Goal: Information Seeking & Learning: Compare options

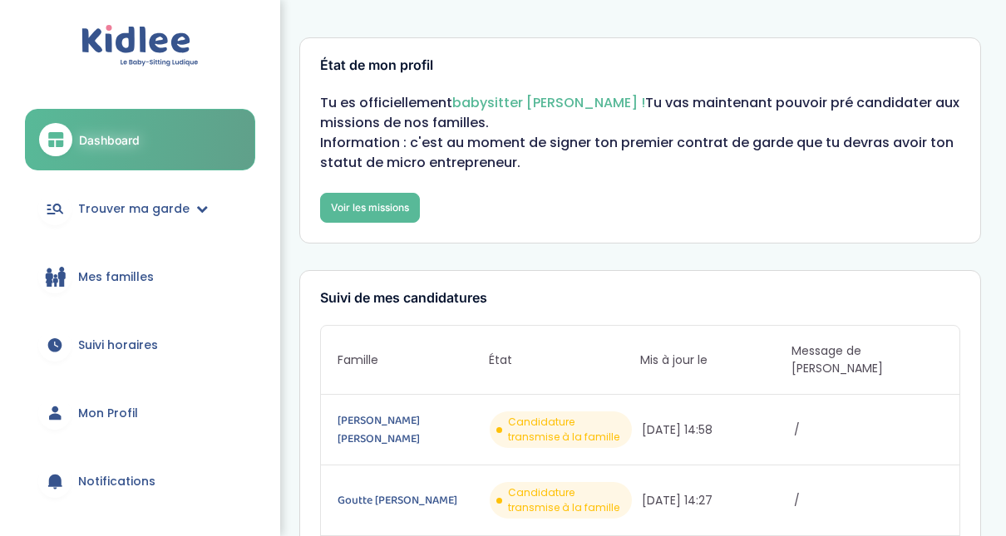
click at [131, 137] on span "Dashboard" at bounding box center [109, 139] width 61 height 17
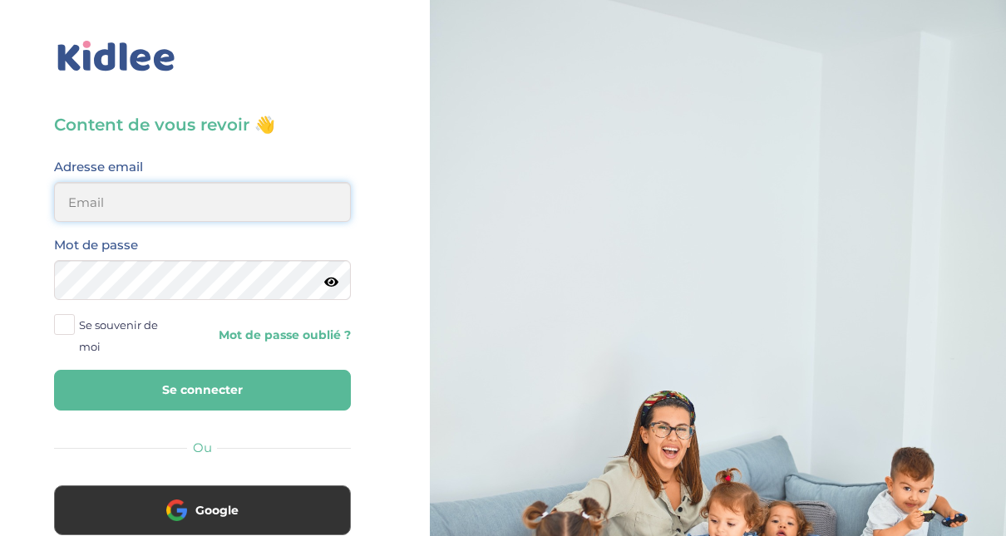
type input "adjoba.hoimian@gmail.com"
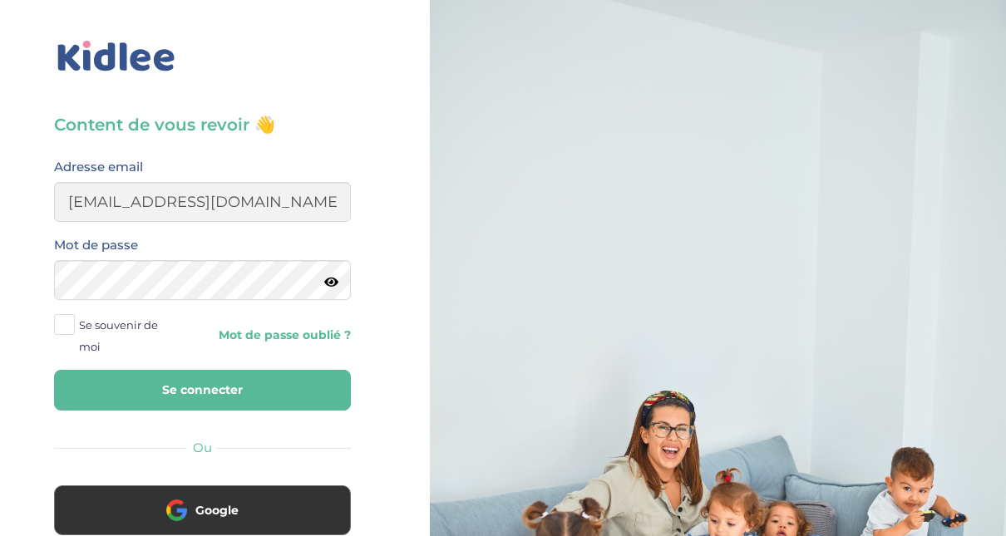
click at [266, 392] on button "Se connecter" at bounding box center [202, 390] width 297 height 41
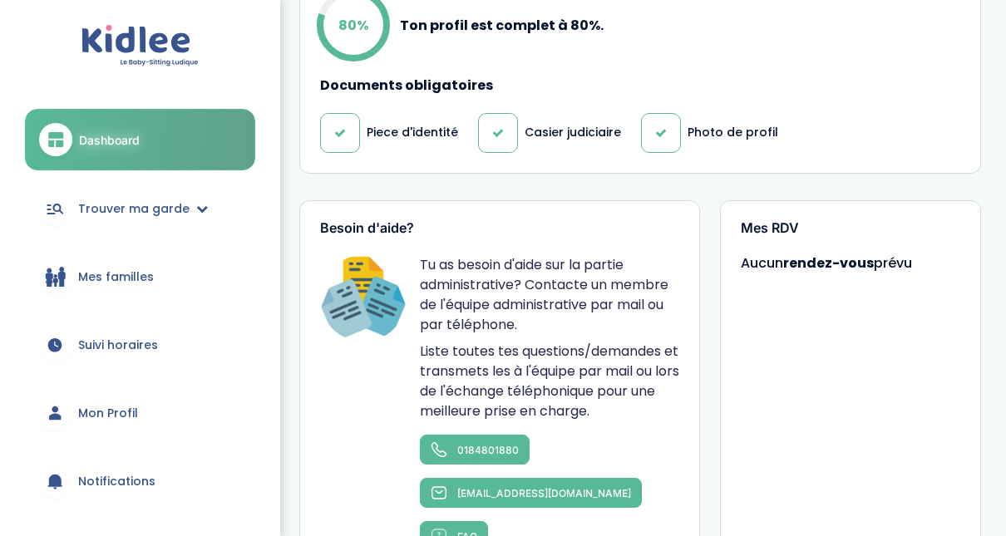
scroll to position [906, 0]
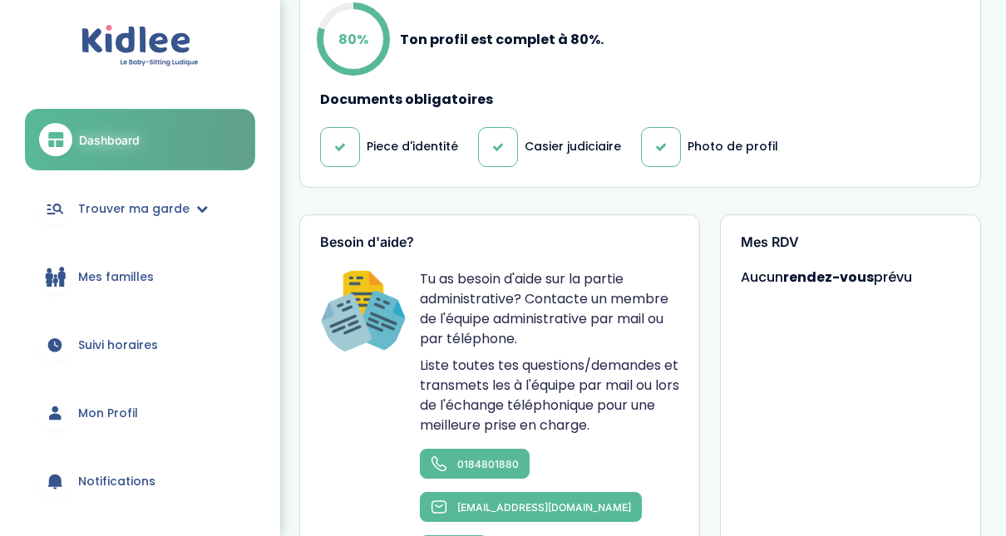
click at [814, 243] on div "Mes RDV Aucun rendez-vous prévu" at bounding box center [850, 400] width 261 height 372
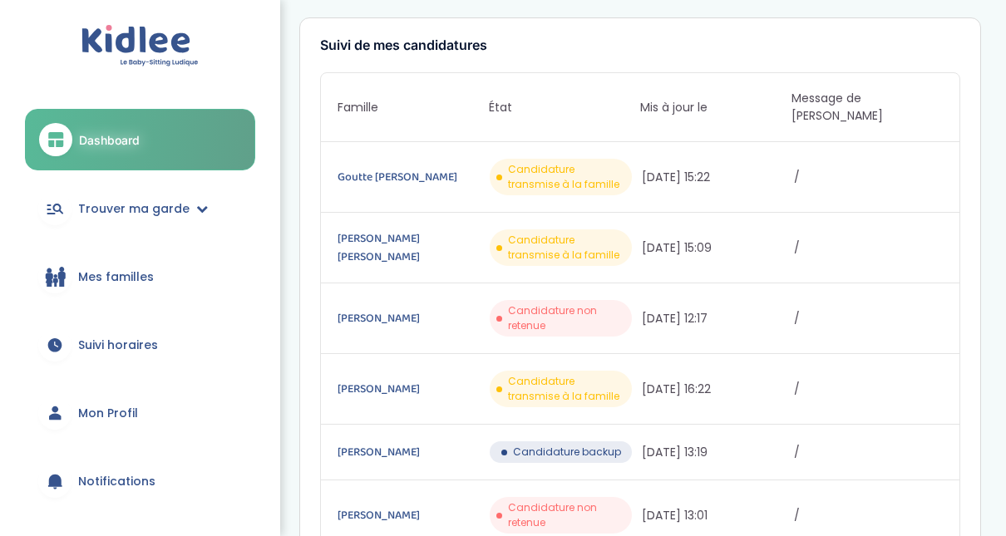
scroll to position [234, 0]
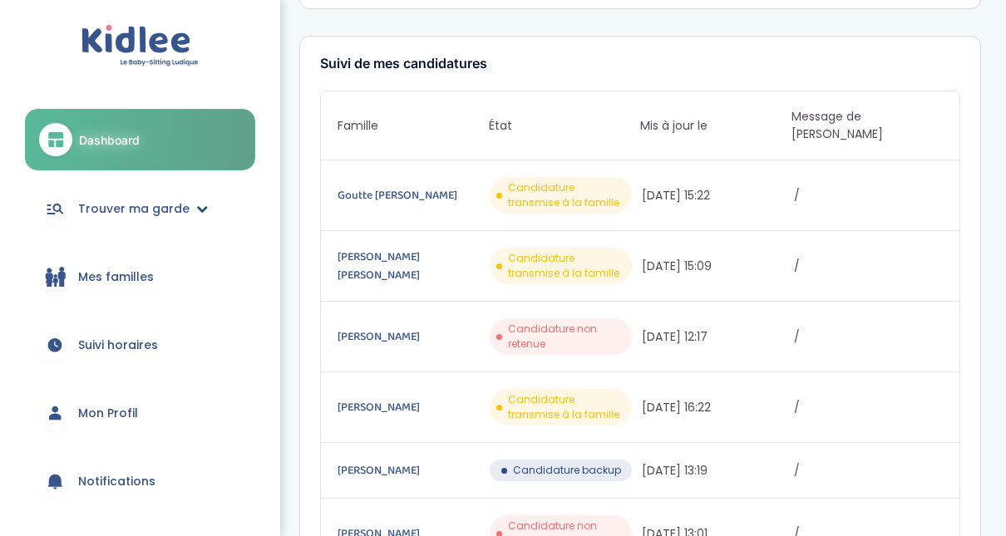
click at [183, 206] on span "Trouver ma garde" at bounding box center [133, 208] width 111 height 17
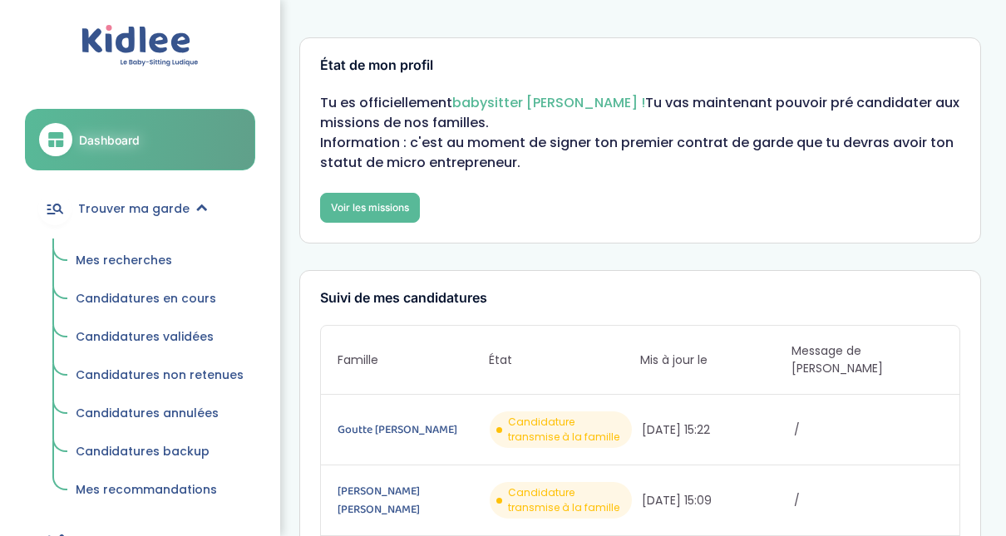
click at [142, 264] on span "Mes recherches" at bounding box center [124, 260] width 96 height 17
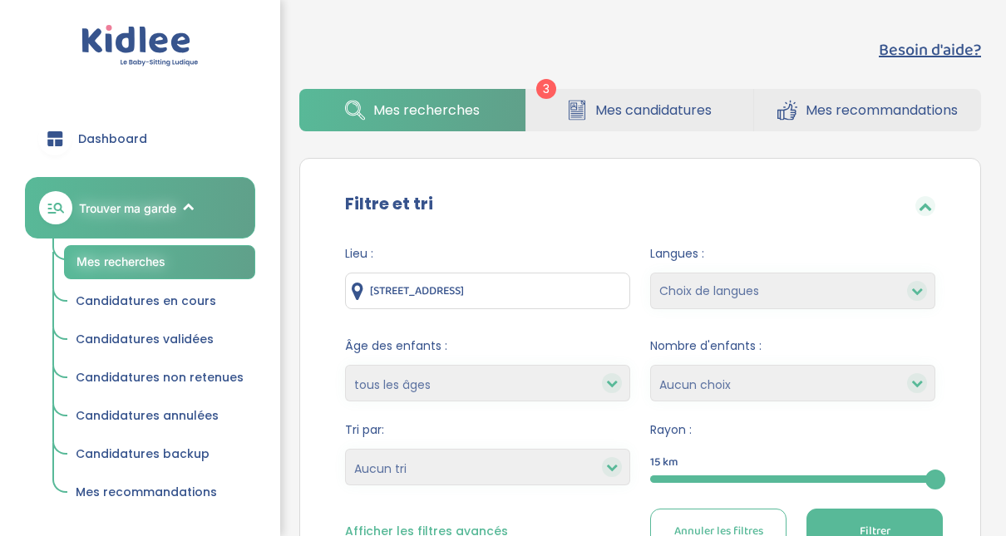
click at [739, 474] on div "15" at bounding box center [792, 479] width 285 height 19
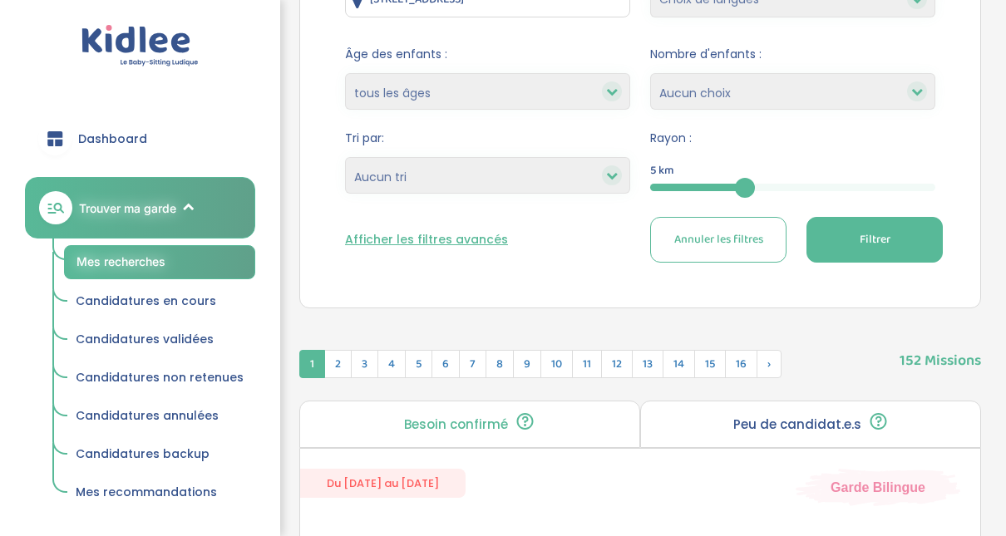
scroll to position [286, 0]
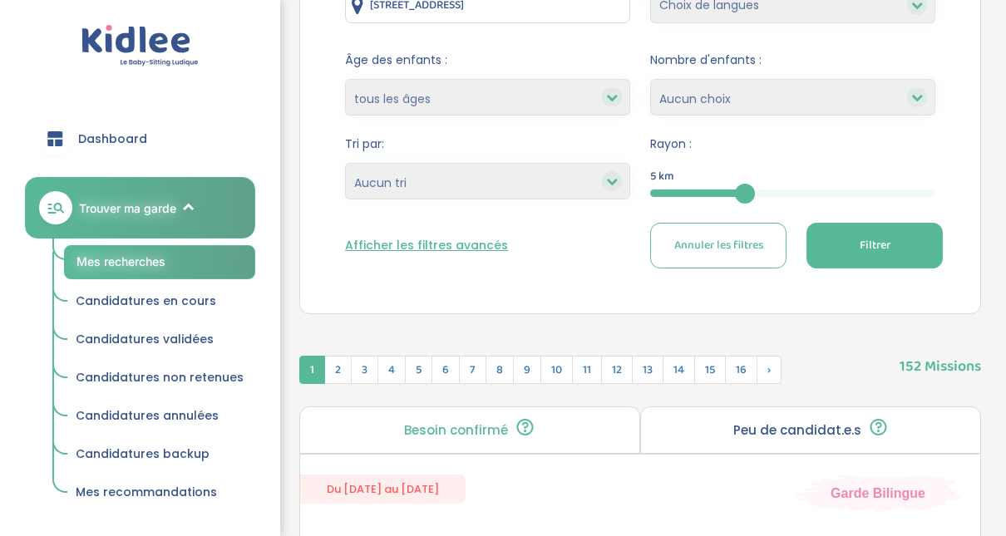
click at [911, 254] on button "Filtrer" at bounding box center [874, 246] width 136 height 46
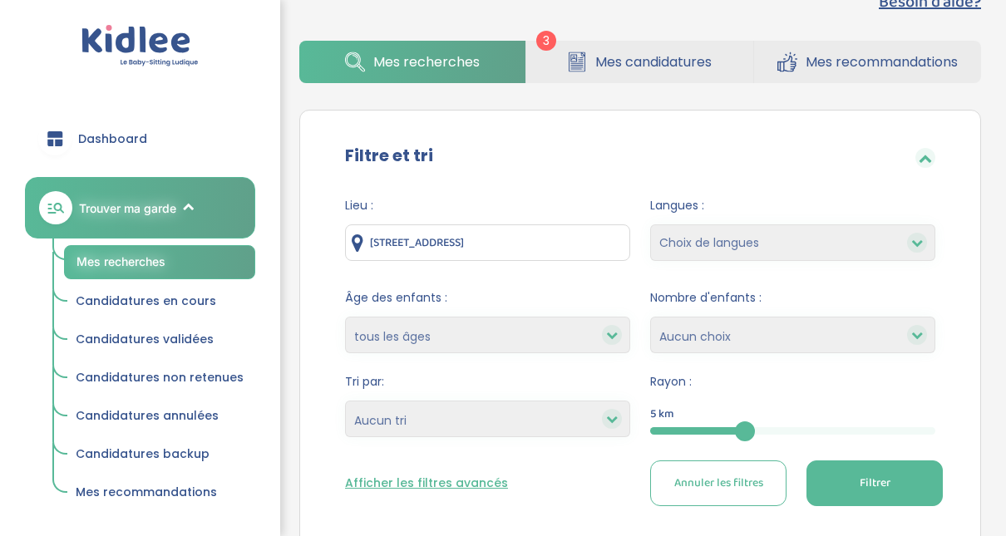
scroll to position [0, 0]
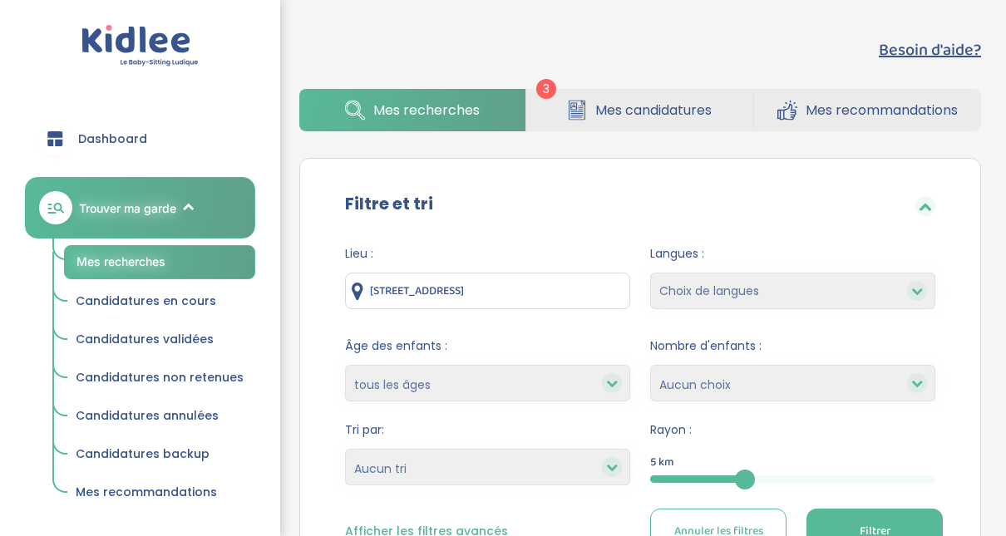
click at [491, 471] on select "Heures par semaine (croissant) Heures par semaine (décroissant) Date de démarra…" at bounding box center [487, 467] width 285 height 37
select select "updated_at_desc"
click at [345, 449] on select "Heures par semaine (croissant) Heures par semaine (décroissant) Date de démarra…" at bounding box center [487, 467] width 285 height 37
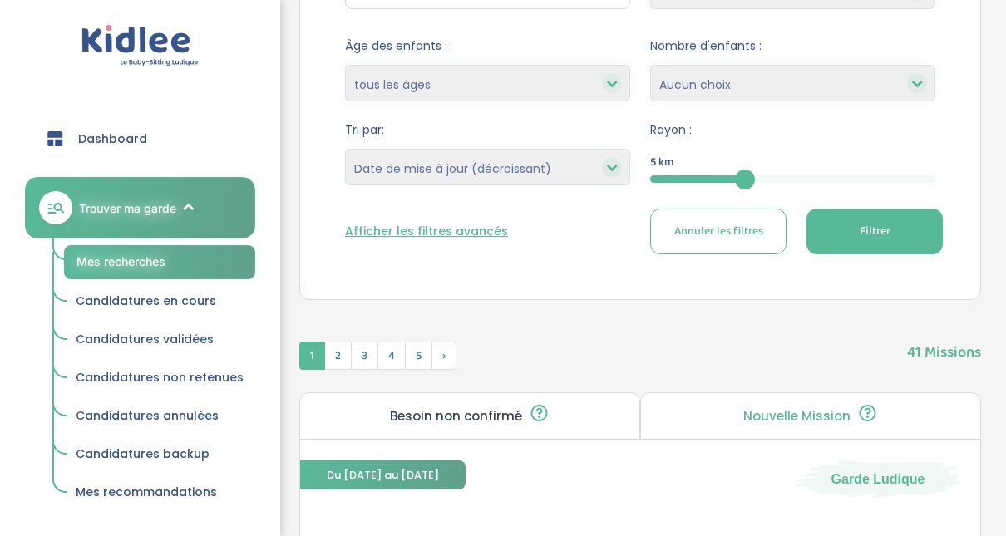
scroll to position [294, 0]
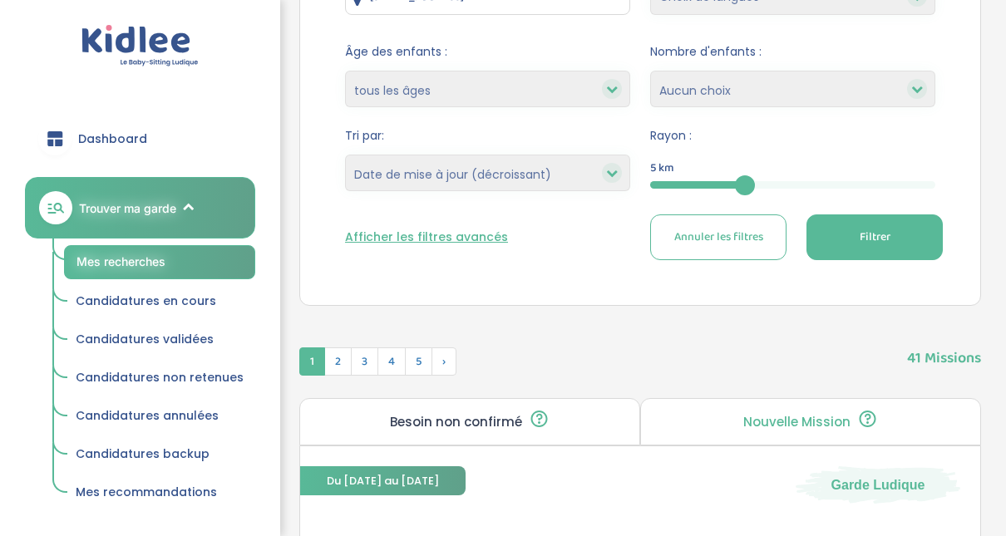
click at [900, 229] on button "Filtrer" at bounding box center [874, 237] width 136 height 46
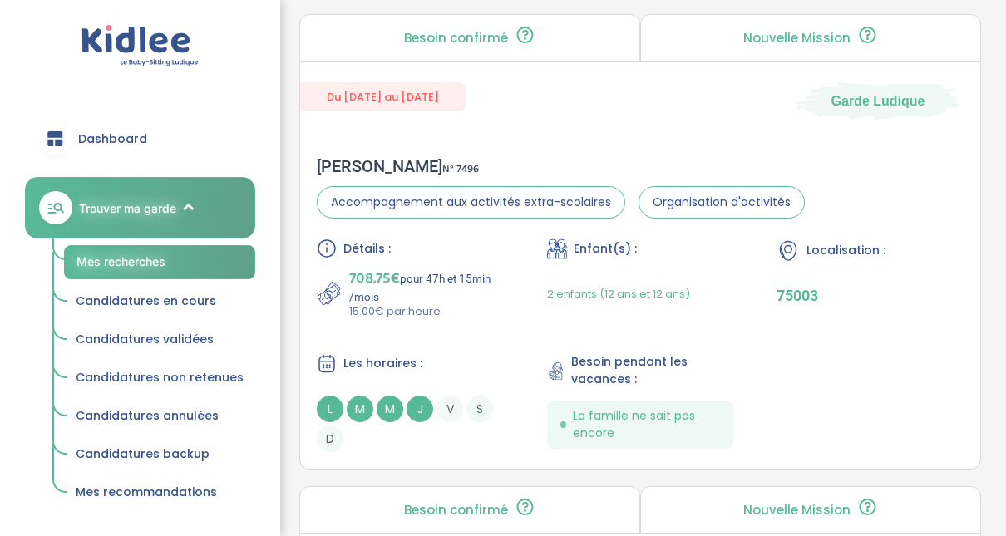
scroll to position [672, 0]
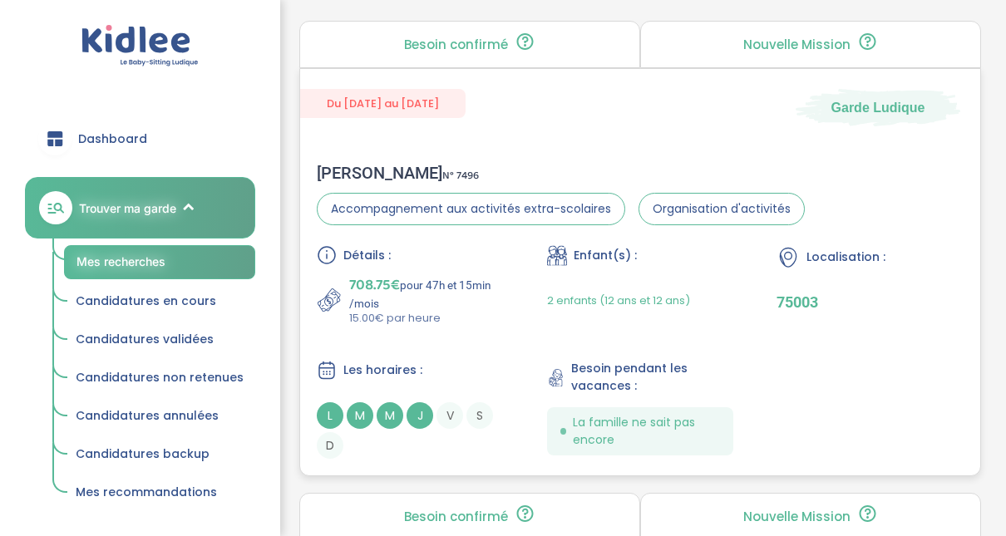
click at [371, 279] on span "708.75€" at bounding box center [374, 284] width 51 height 23
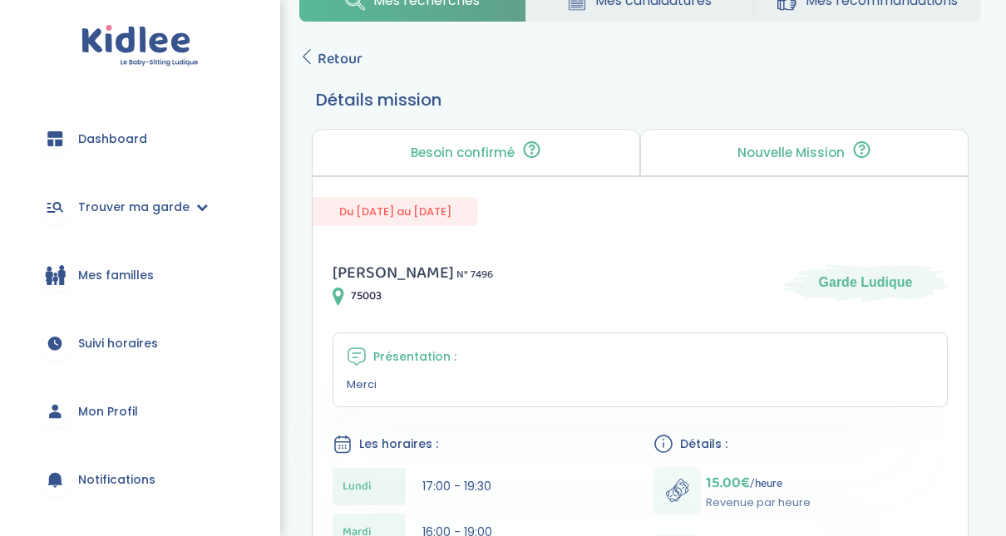
scroll to position [52, 0]
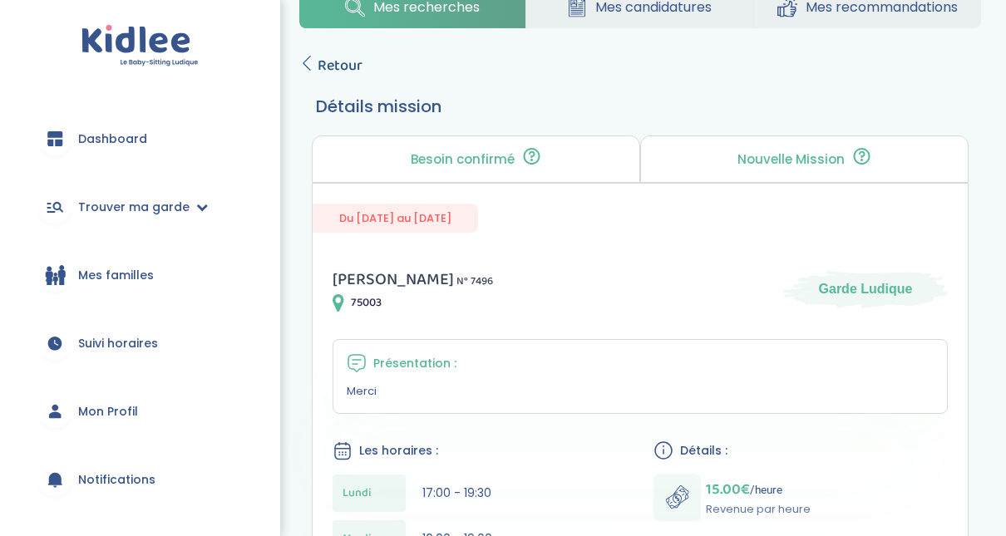
click at [312, 63] on icon at bounding box center [306, 63] width 15 height 15
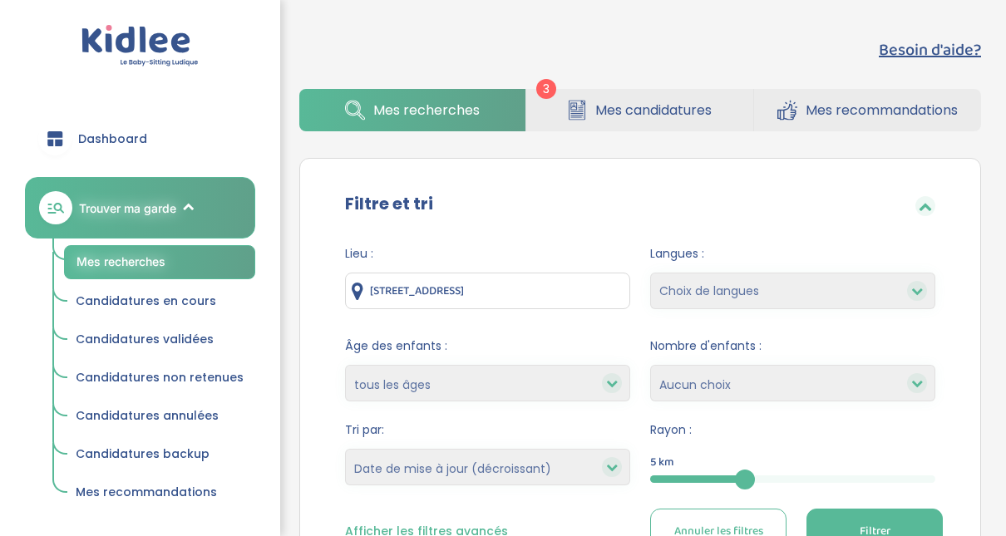
select select "updated_at_desc"
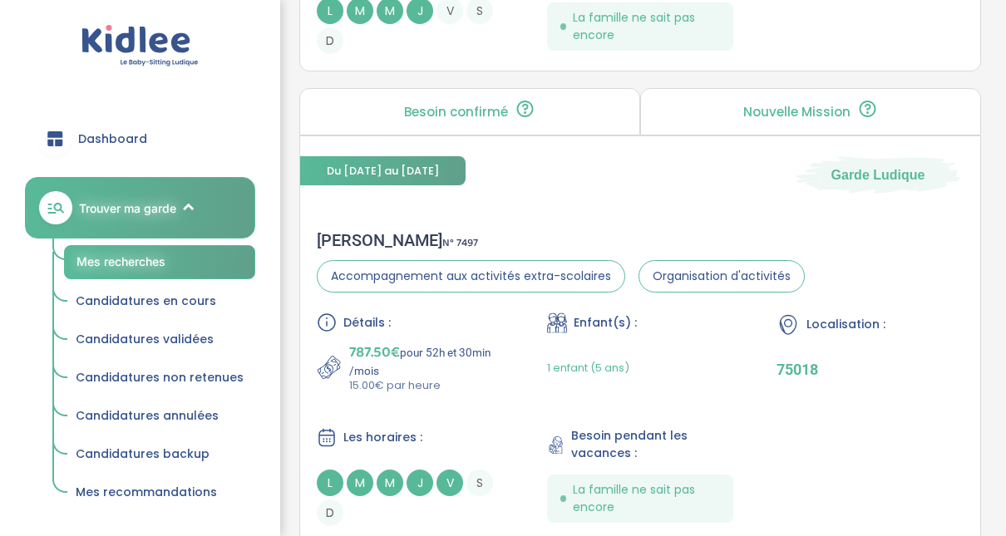
scroll to position [1104, 0]
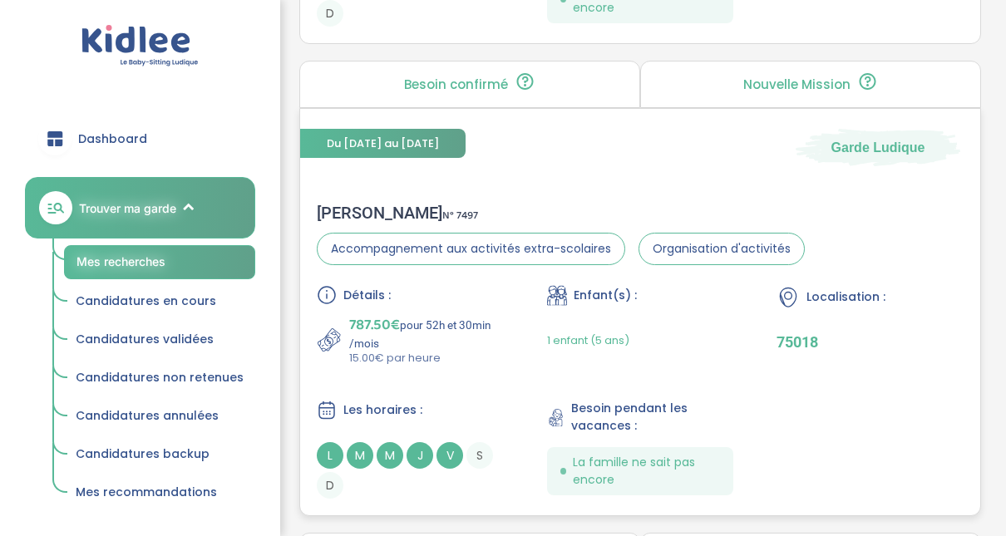
click at [393, 209] on div "Anne-Claire B . N° 7497" at bounding box center [561, 213] width 488 height 20
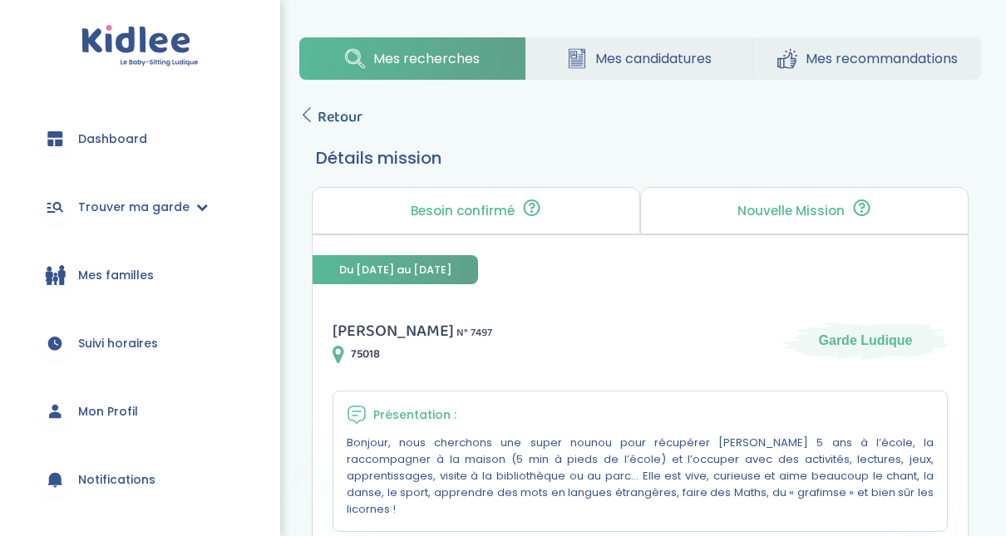
click at [338, 118] on span "Retour" at bounding box center [340, 117] width 45 height 23
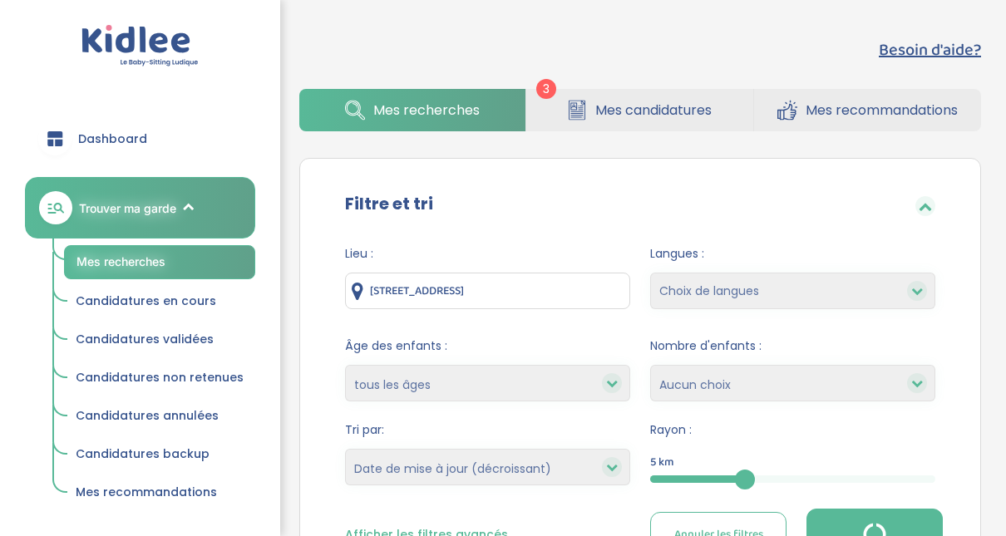
select select "updated_at_desc"
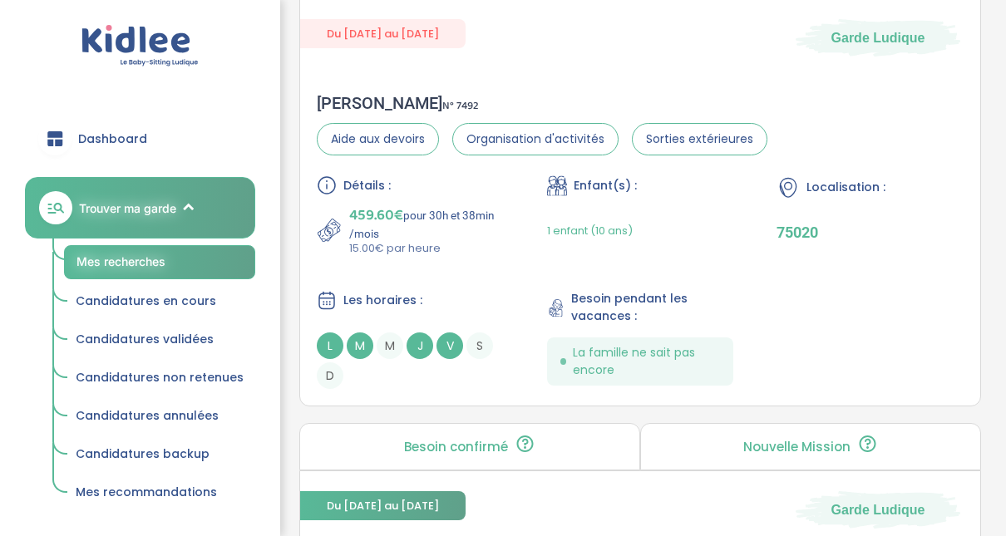
scroll to position [2161, 0]
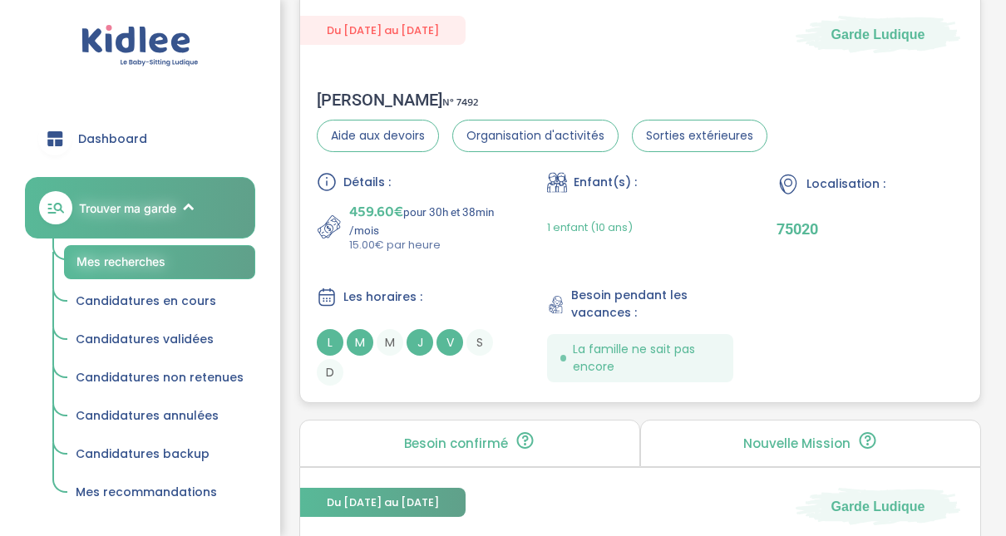
click at [333, 90] on div "[PERSON_NAME] N° 7492" at bounding box center [542, 100] width 451 height 20
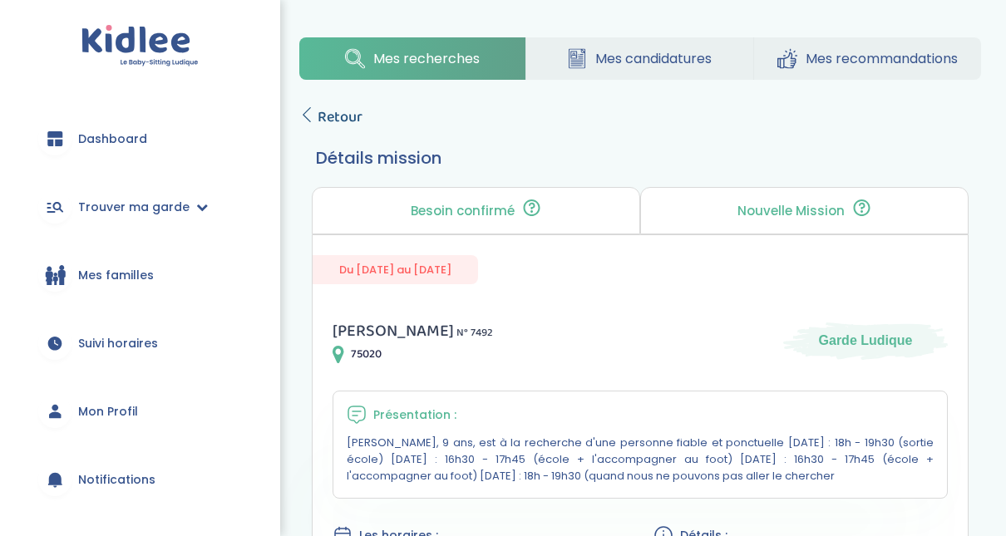
click at [307, 120] on icon at bounding box center [306, 114] width 15 height 15
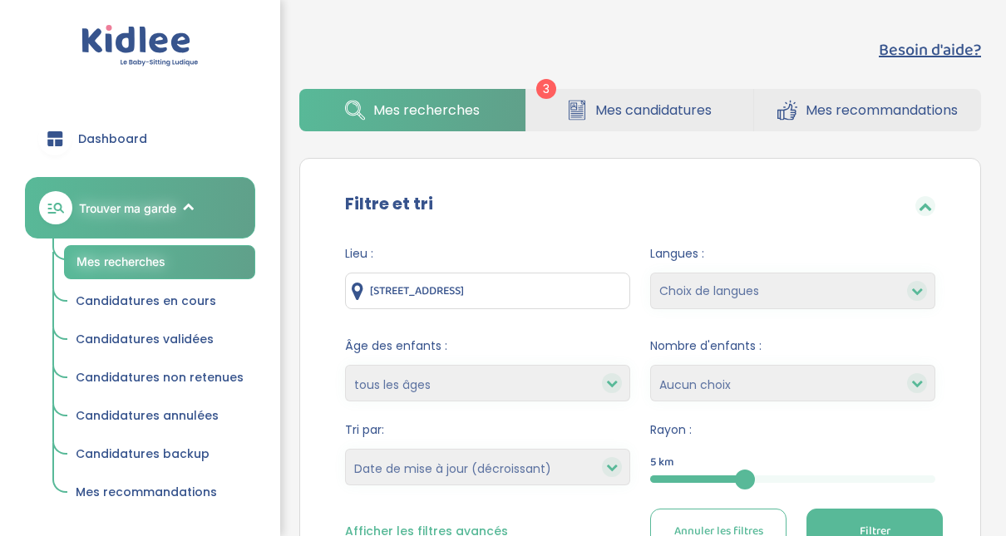
select select "updated_at_desc"
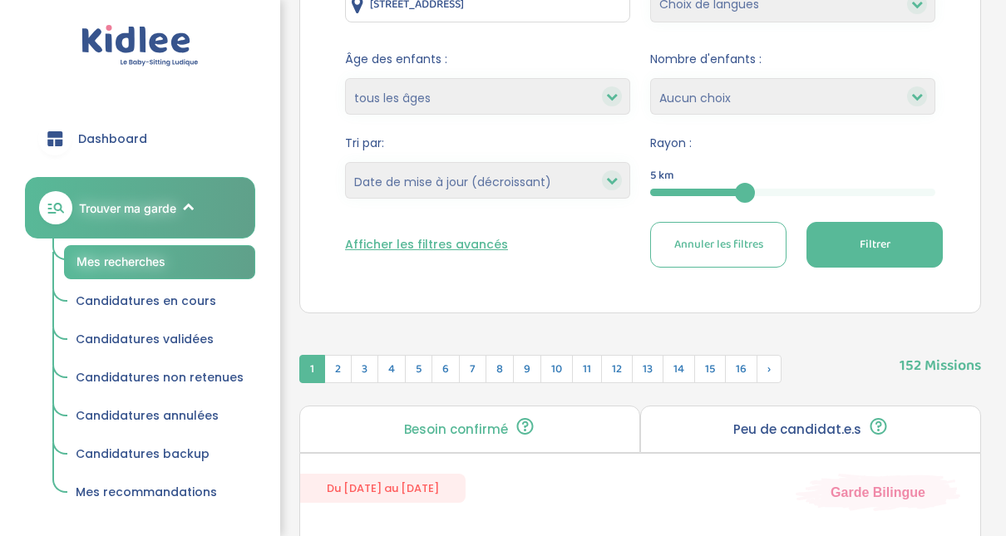
scroll to position [299, 0]
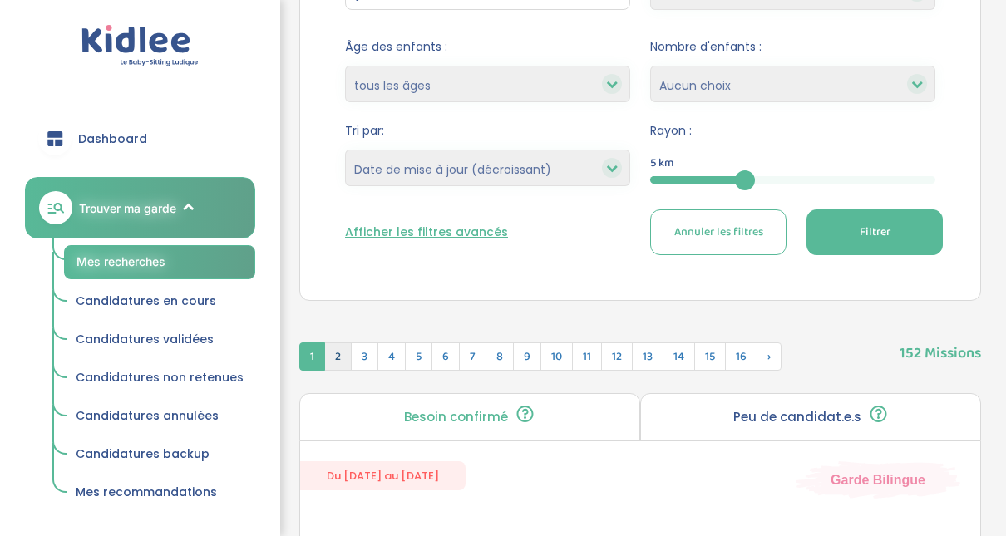
click at [332, 360] on span "2" at bounding box center [337, 356] width 27 height 28
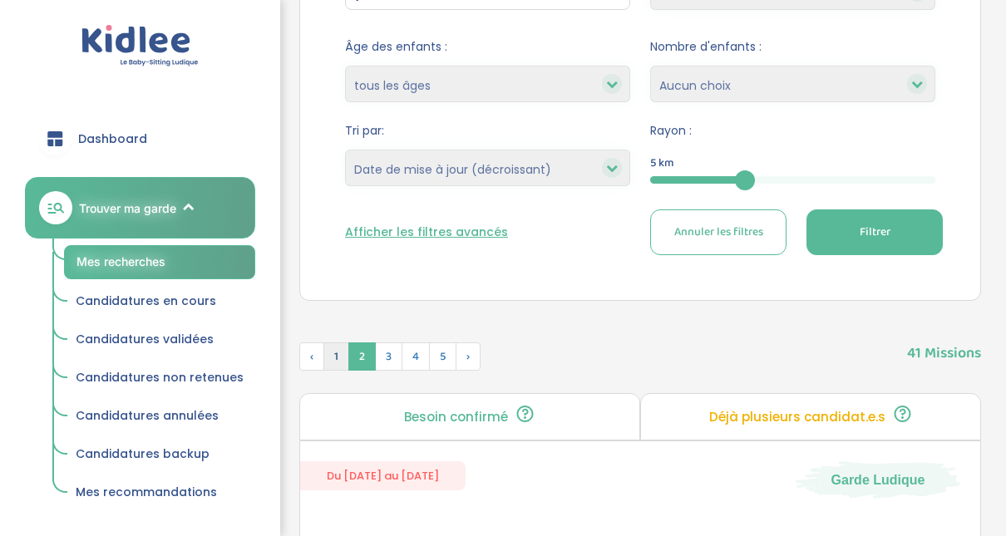
click at [338, 355] on span "1" at bounding box center [336, 356] width 26 height 28
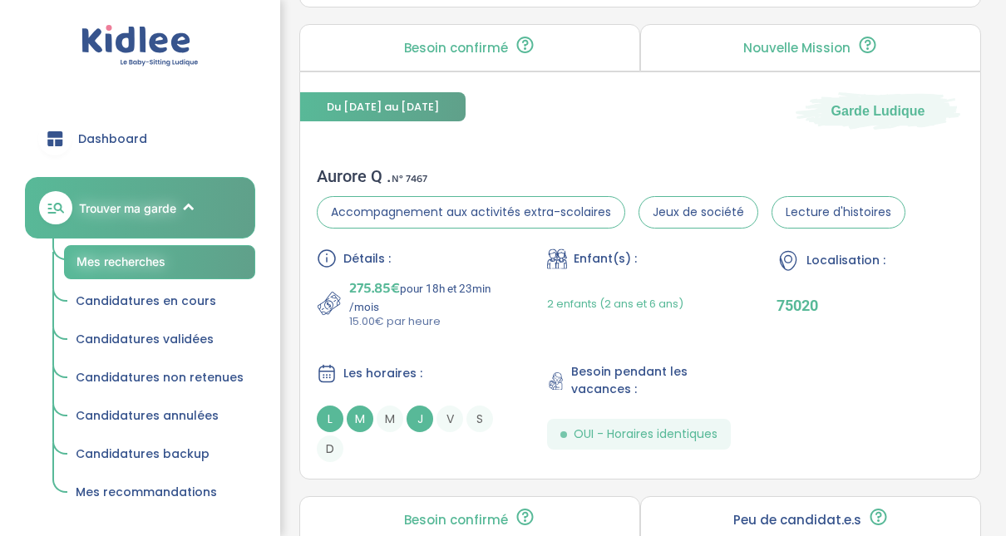
scroll to position [2560, 0]
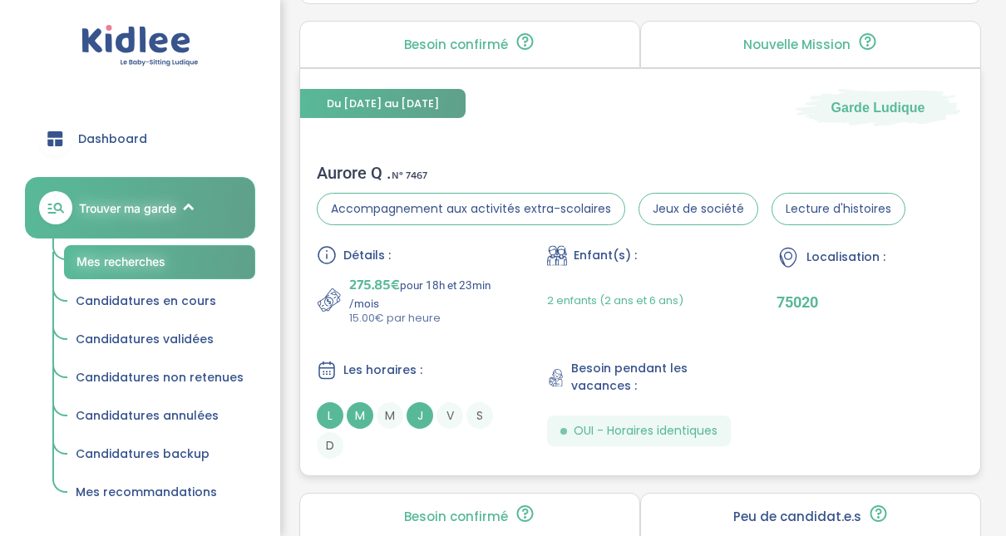
click at [329, 168] on div "Aurore Q . N° 7467" at bounding box center [611, 173] width 589 height 20
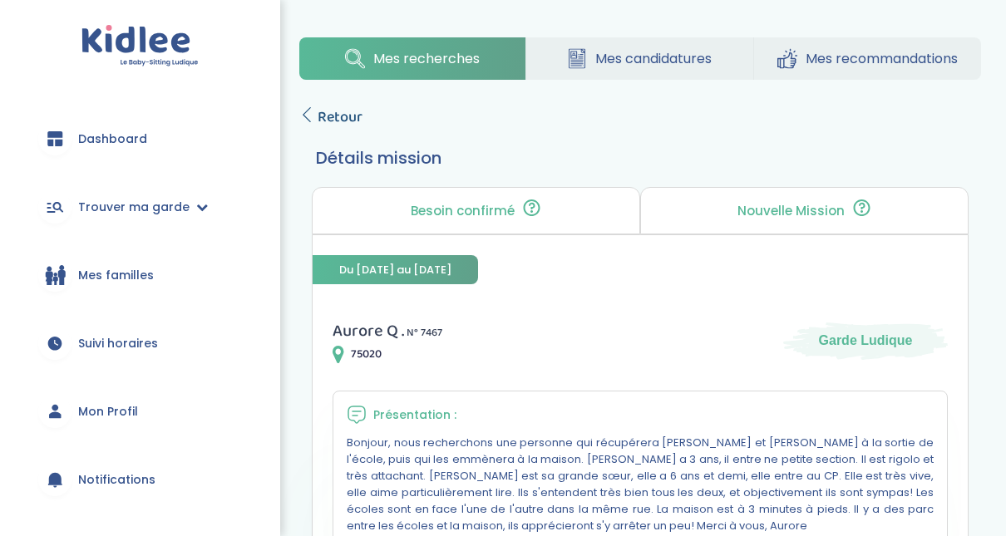
click at [311, 115] on icon at bounding box center [306, 114] width 15 height 15
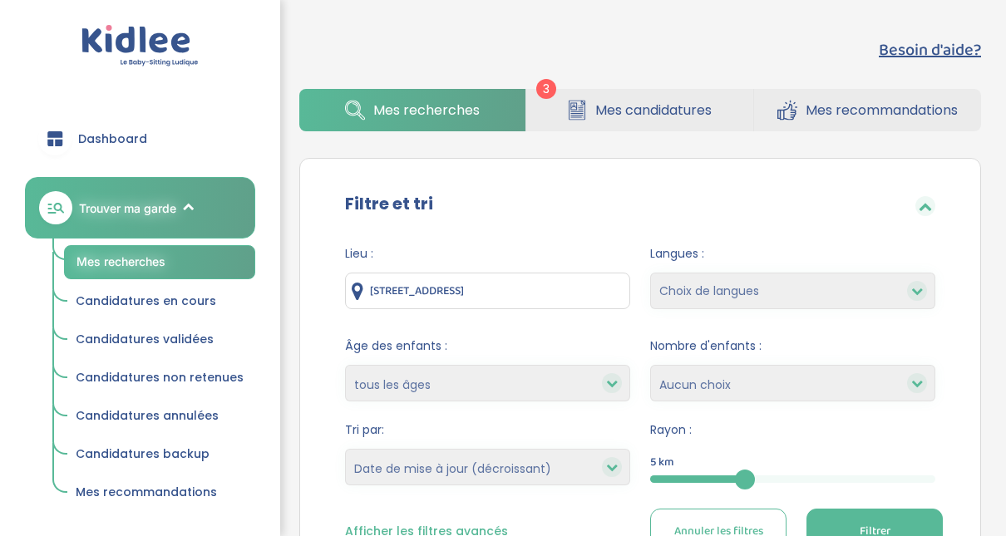
select select "updated_at_desc"
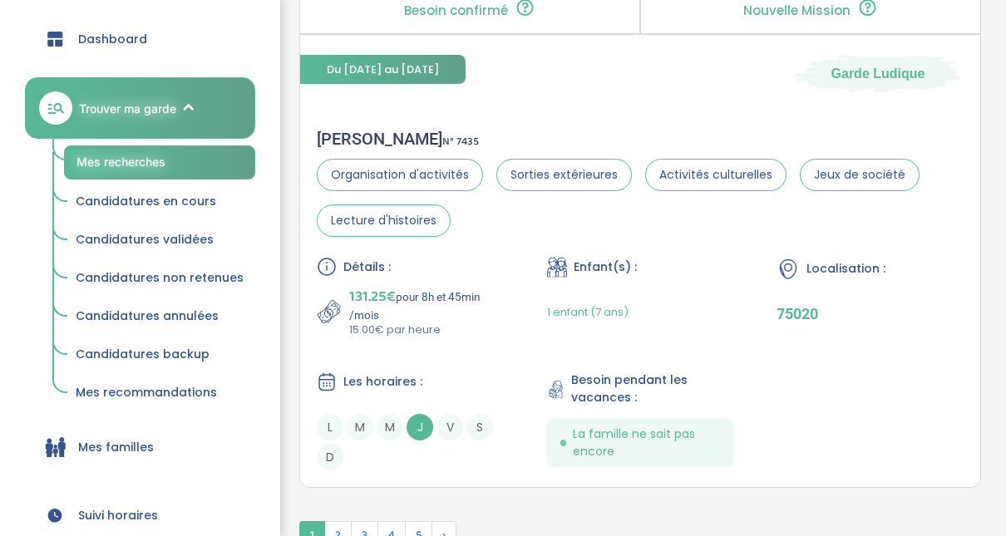
scroll to position [5116, 0]
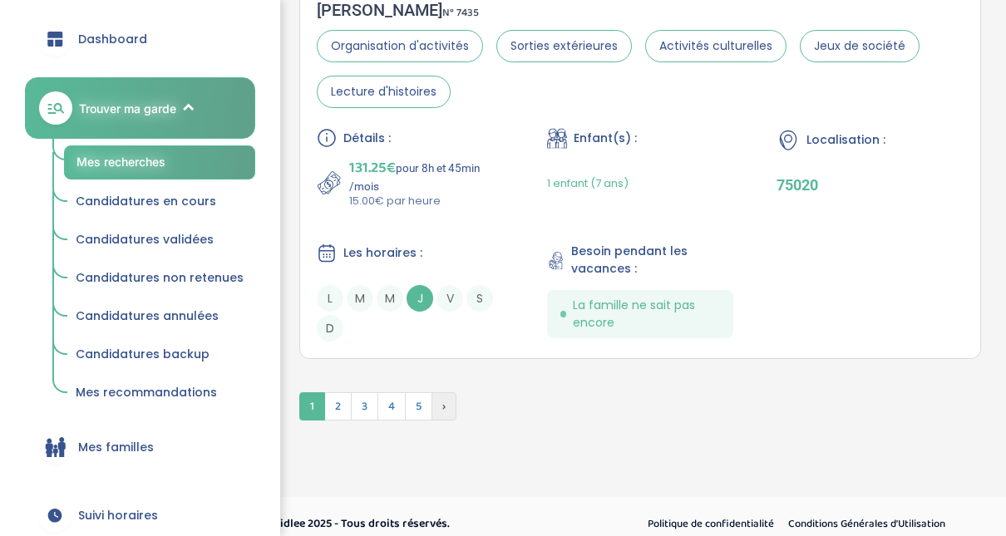
click at [443, 392] on span "›" at bounding box center [443, 406] width 25 height 28
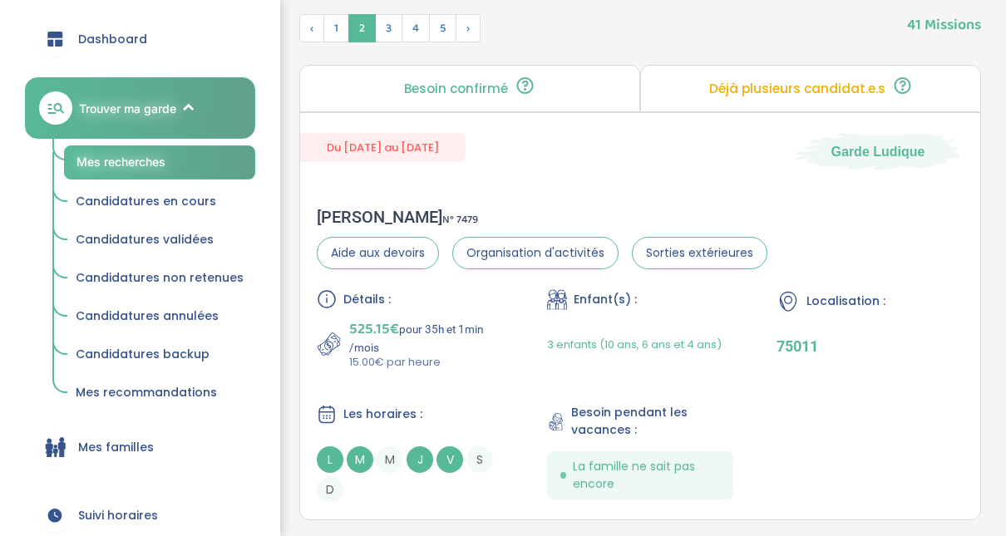
scroll to position [617, 0]
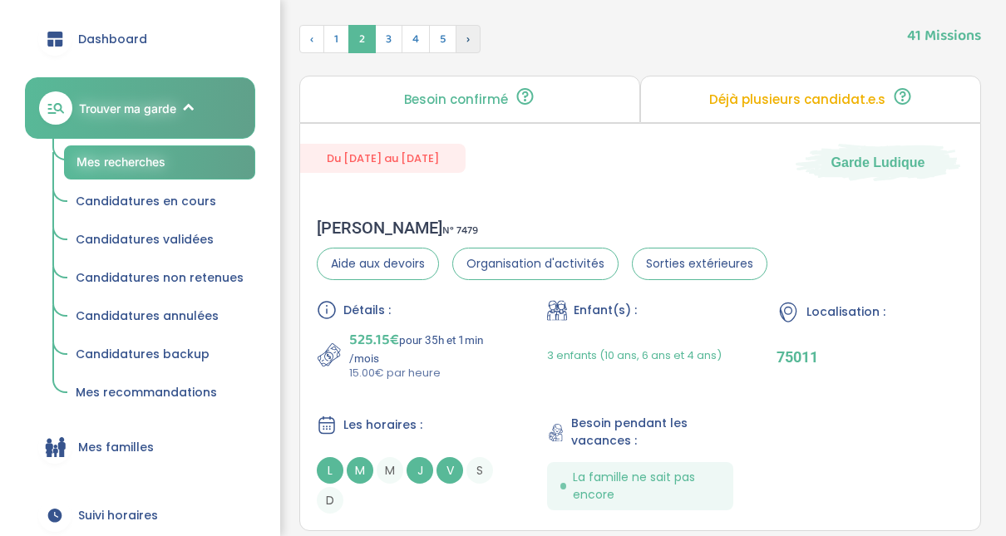
click at [470, 43] on span "›" at bounding box center [468, 39] width 25 height 28
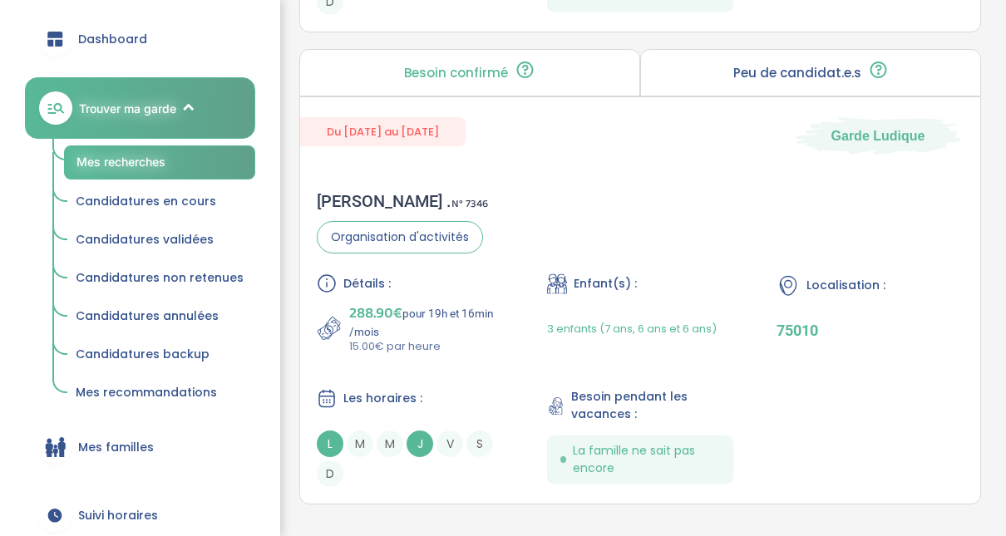
scroll to position [4920, 0]
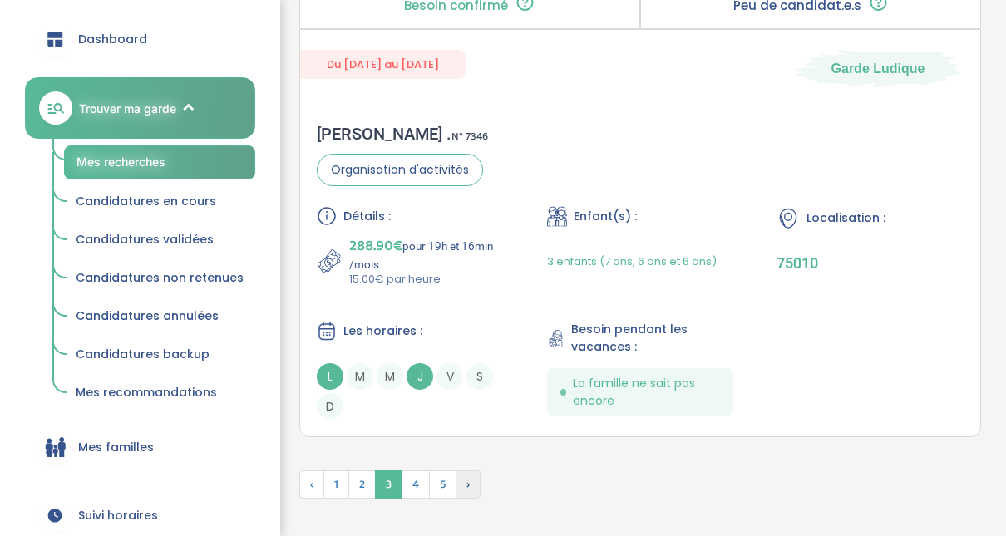
click at [462, 470] on span "›" at bounding box center [468, 484] width 25 height 28
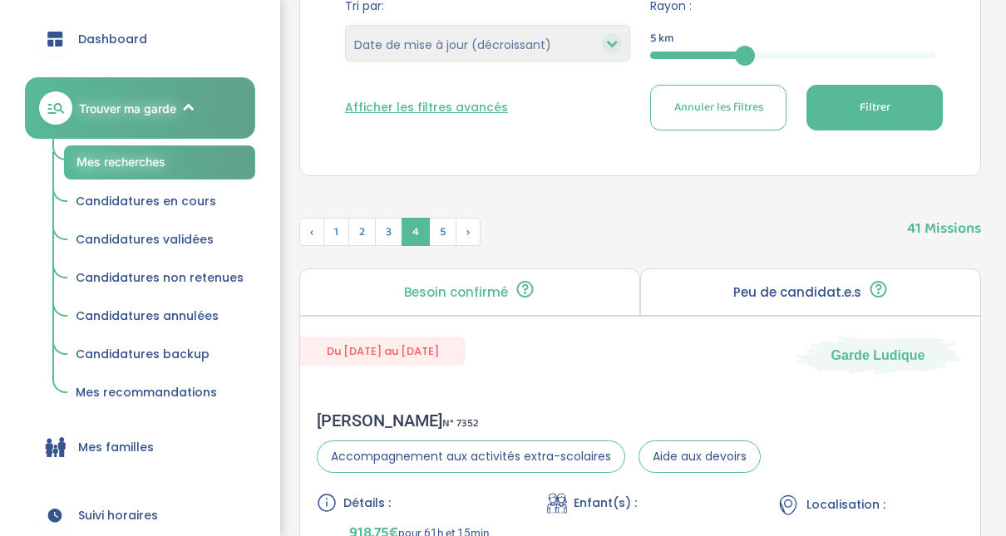
scroll to position [379, 0]
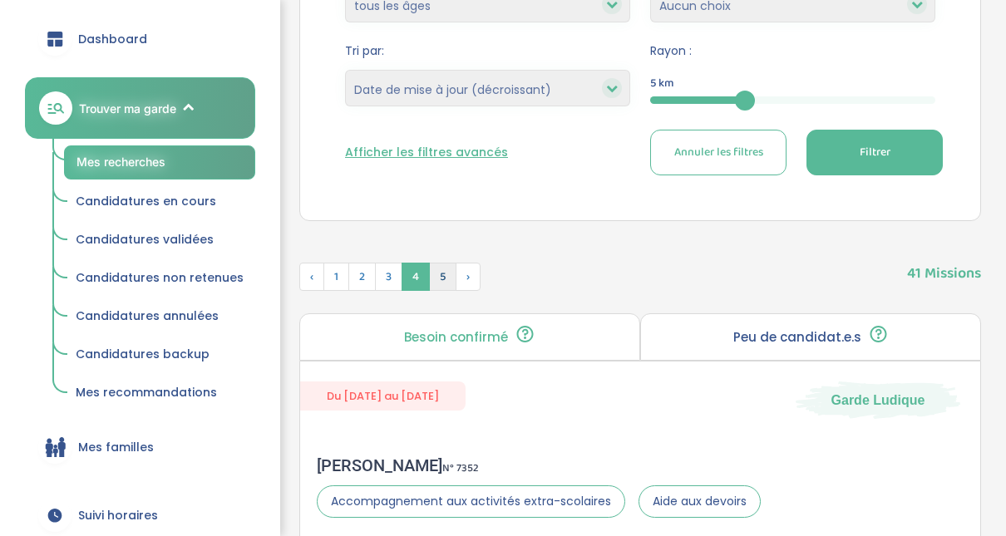
click at [443, 266] on span "5" at bounding box center [442, 277] width 27 height 28
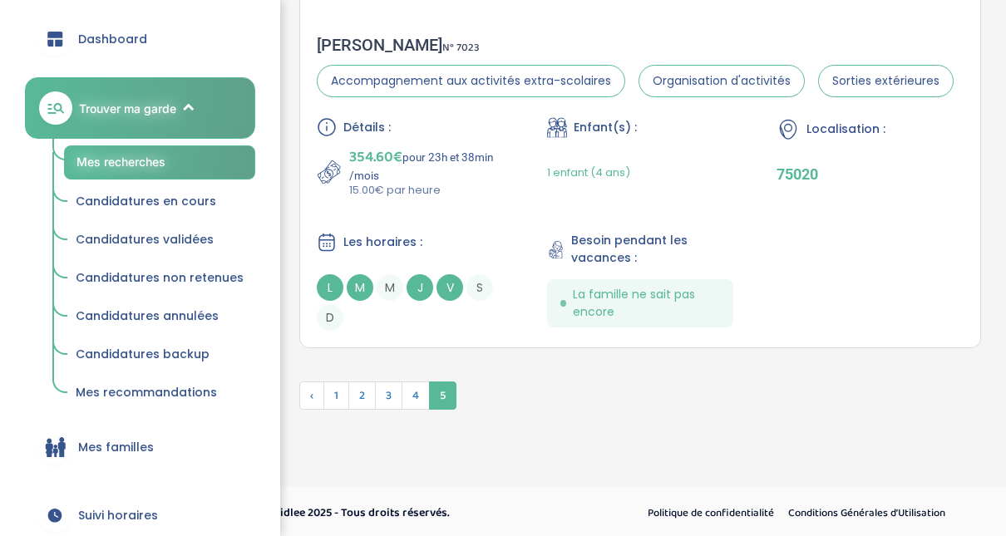
scroll to position [331, 0]
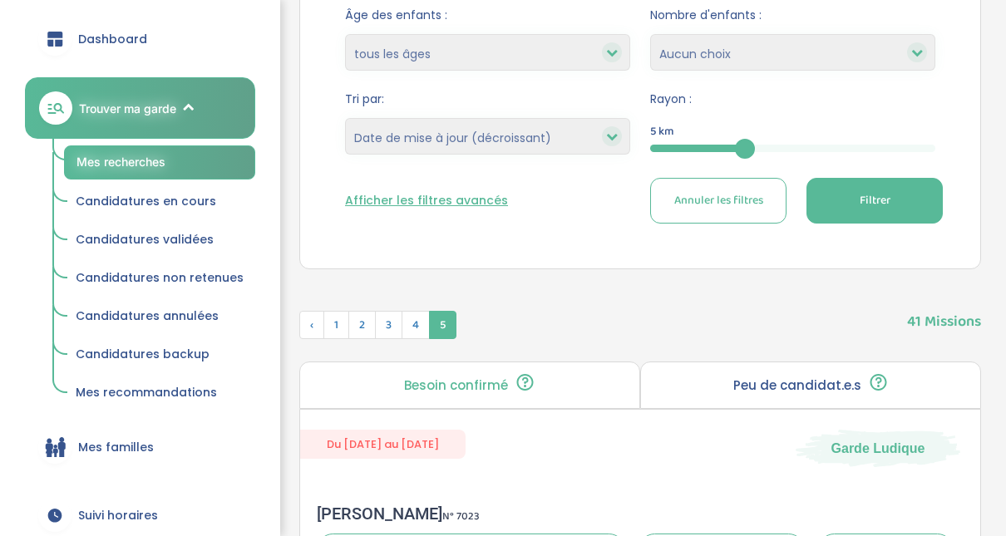
click at [806, 146] on div "5" at bounding box center [792, 148] width 285 height 7
click at [847, 195] on button "Filtrer" at bounding box center [874, 201] width 136 height 46
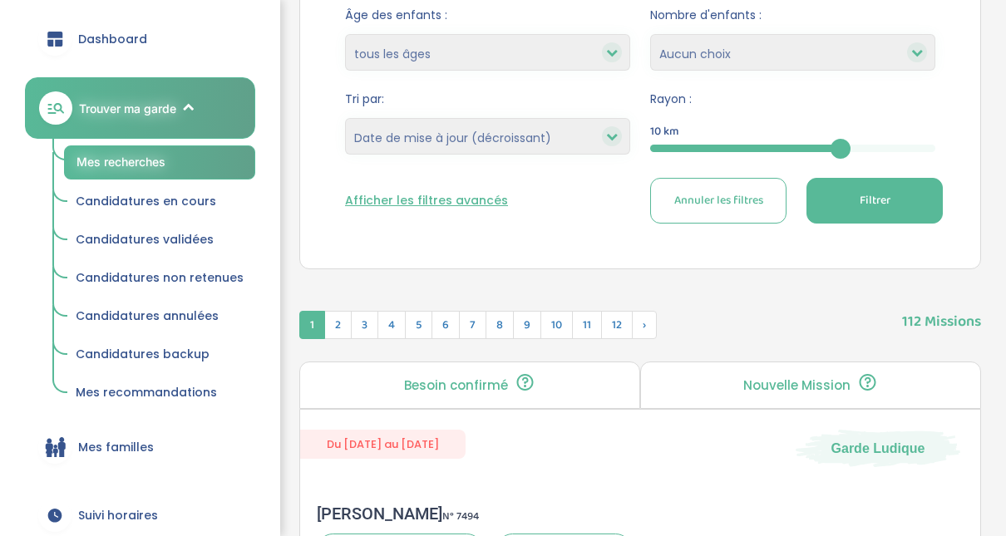
click at [850, 196] on button "Filtrer" at bounding box center [874, 201] width 136 height 46
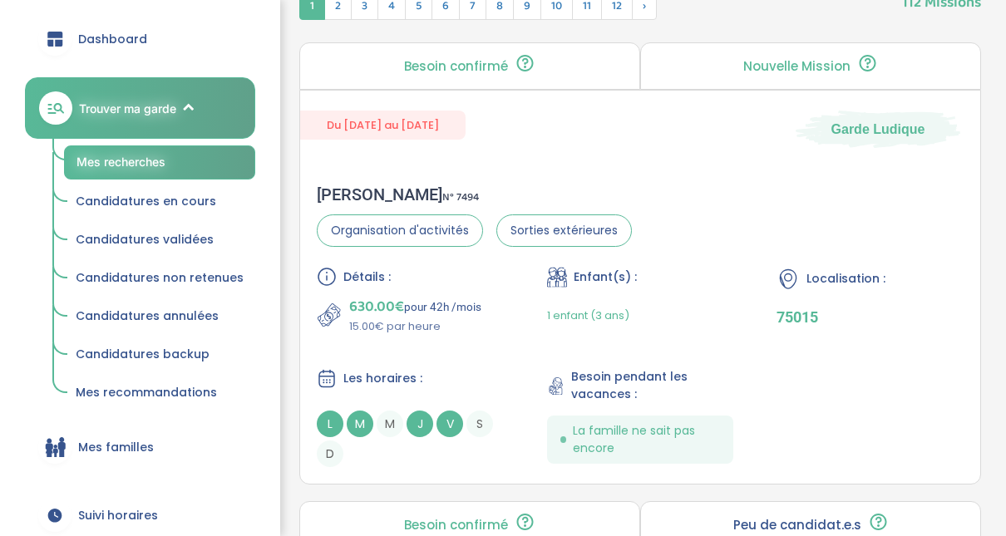
scroll to position [663, 0]
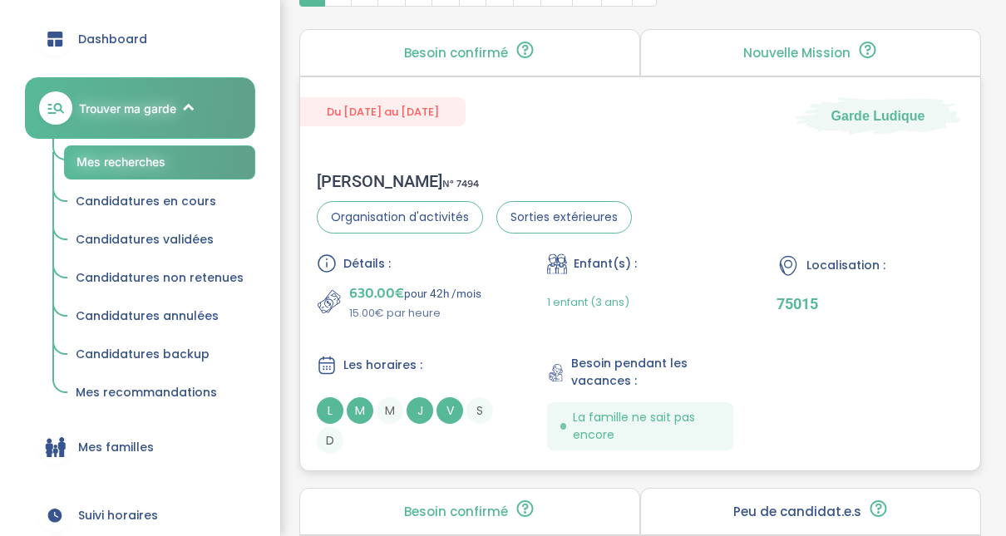
click at [362, 174] on div "Edwige B . N° 7494" at bounding box center [474, 181] width 315 height 20
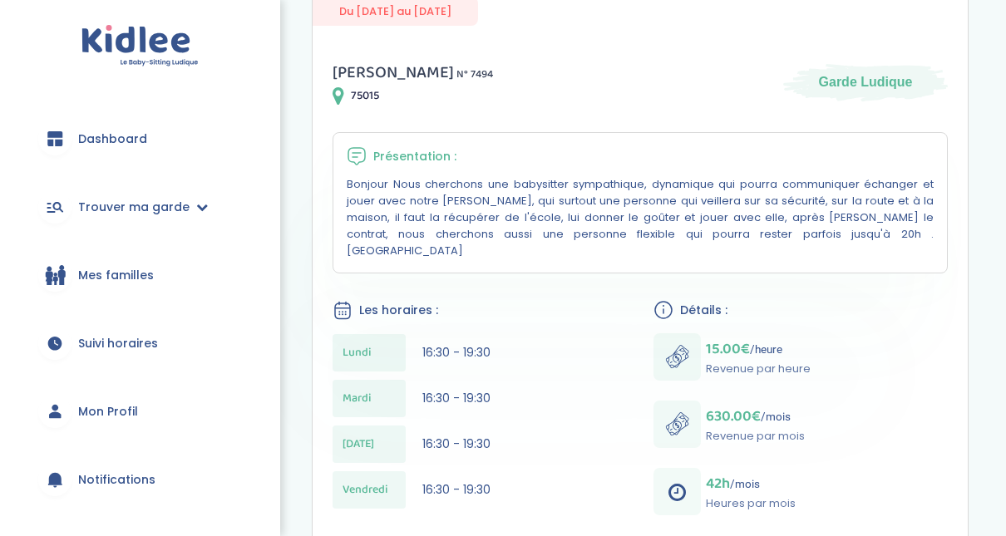
click at [1003, 70] on div "Mes recherches Mes candidatures Mes recommandations Retour Détails mission Beso…" at bounding box center [640, 414] width 732 height 1296
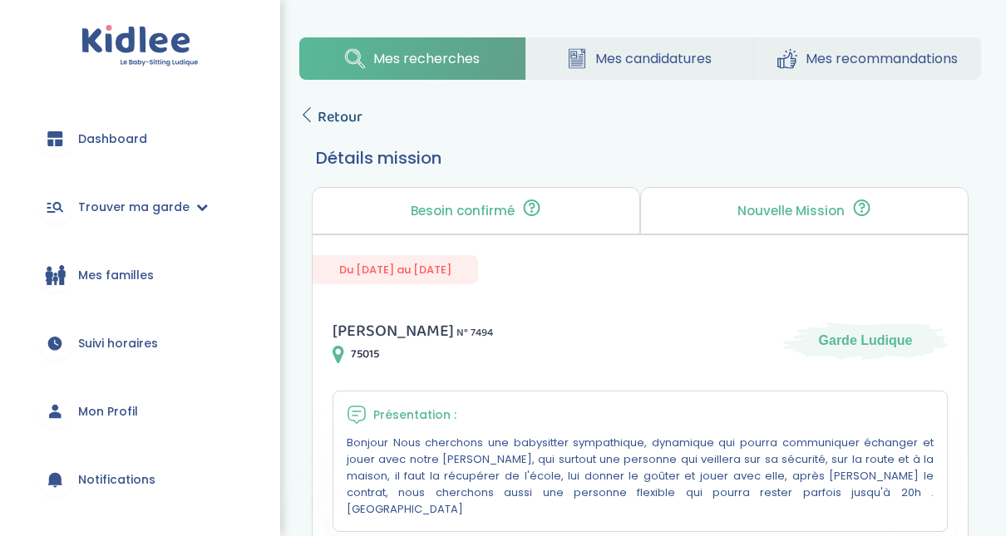
click at [322, 116] on span "Retour" at bounding box center [340, 117] width 45 height 23
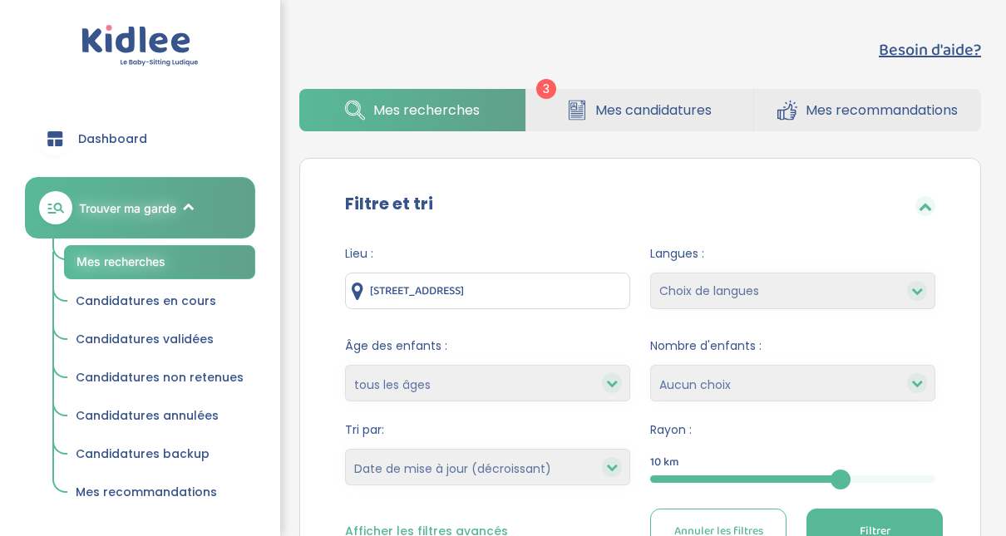
select select "updated_at_desc"
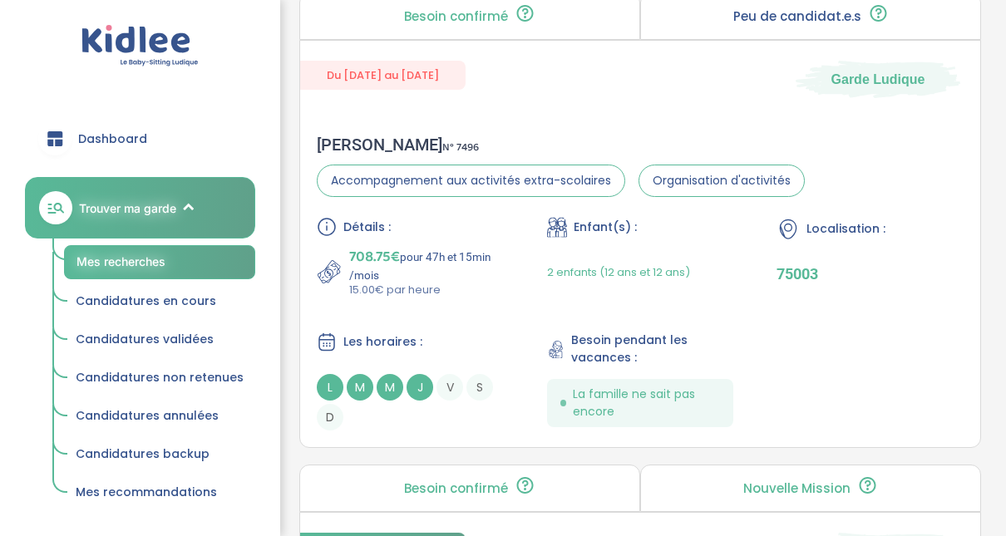
scroll to position [1162, 0]
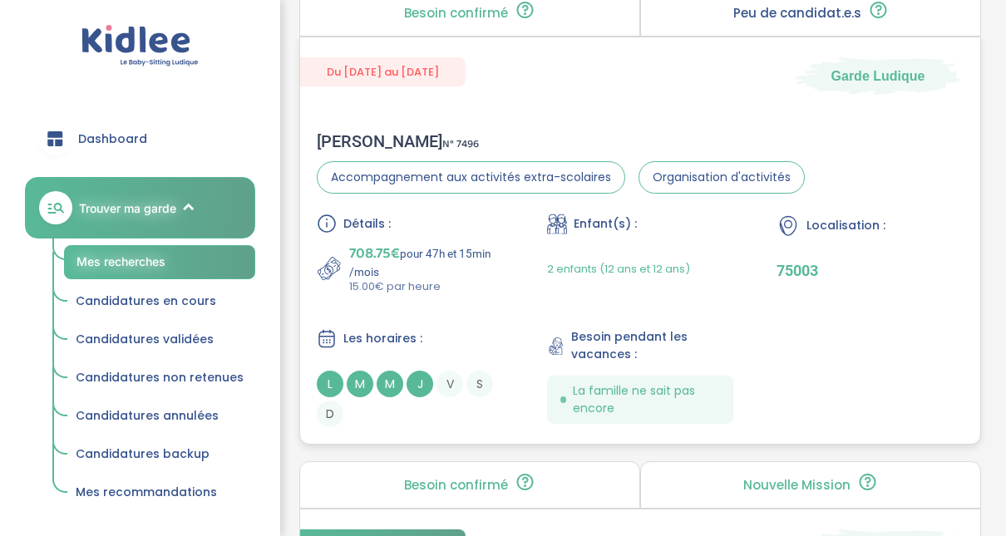
click at [351, 142] on div "[PERSON_NAME] N° 7496" at bounding box center [561, 141] width 488 height 20
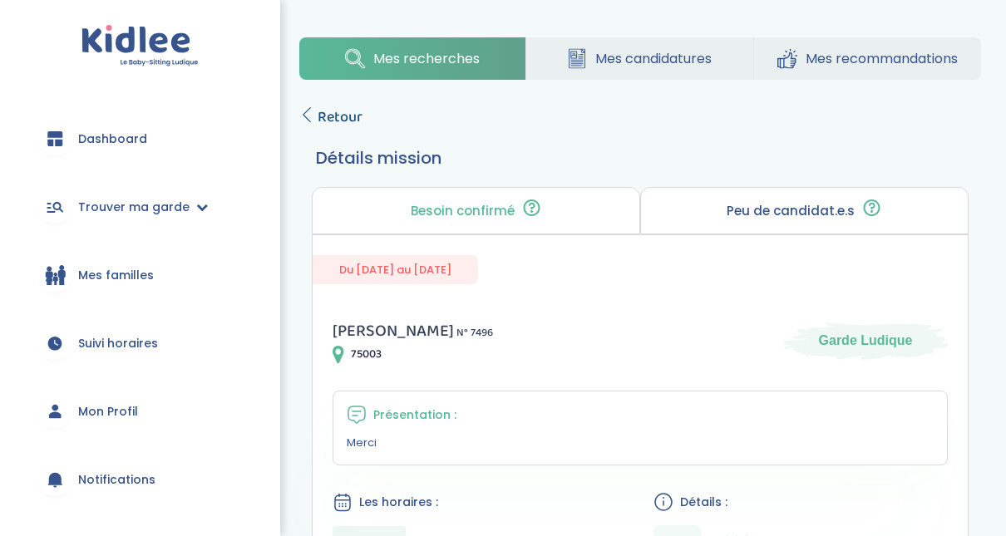
click at [321, 115] on span "Retour" at bounding box center [340, 117] width 45 height 23
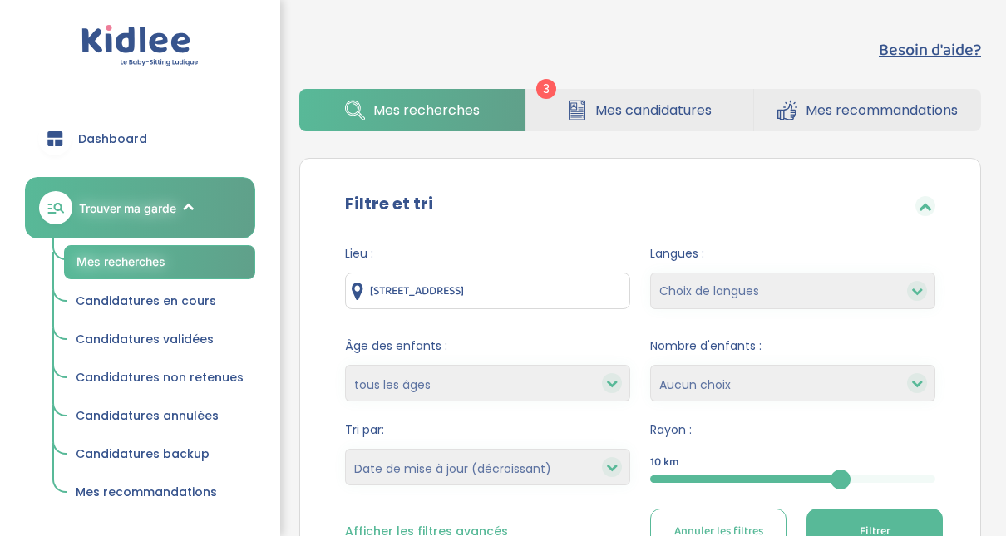
select select "updated_at_desc"
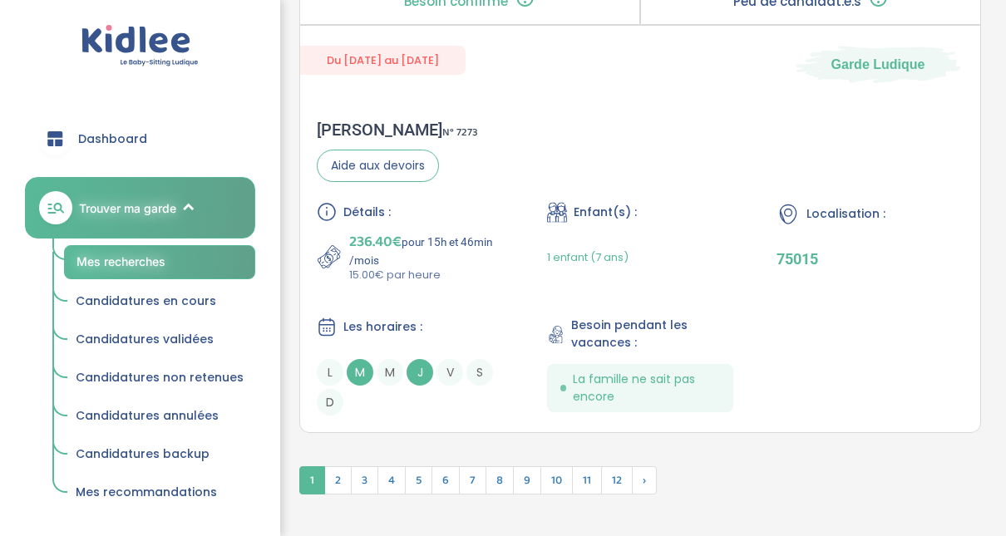
scroll to position [5029, 0]
